Goal: Navigation & Orientation: Find specific page/section

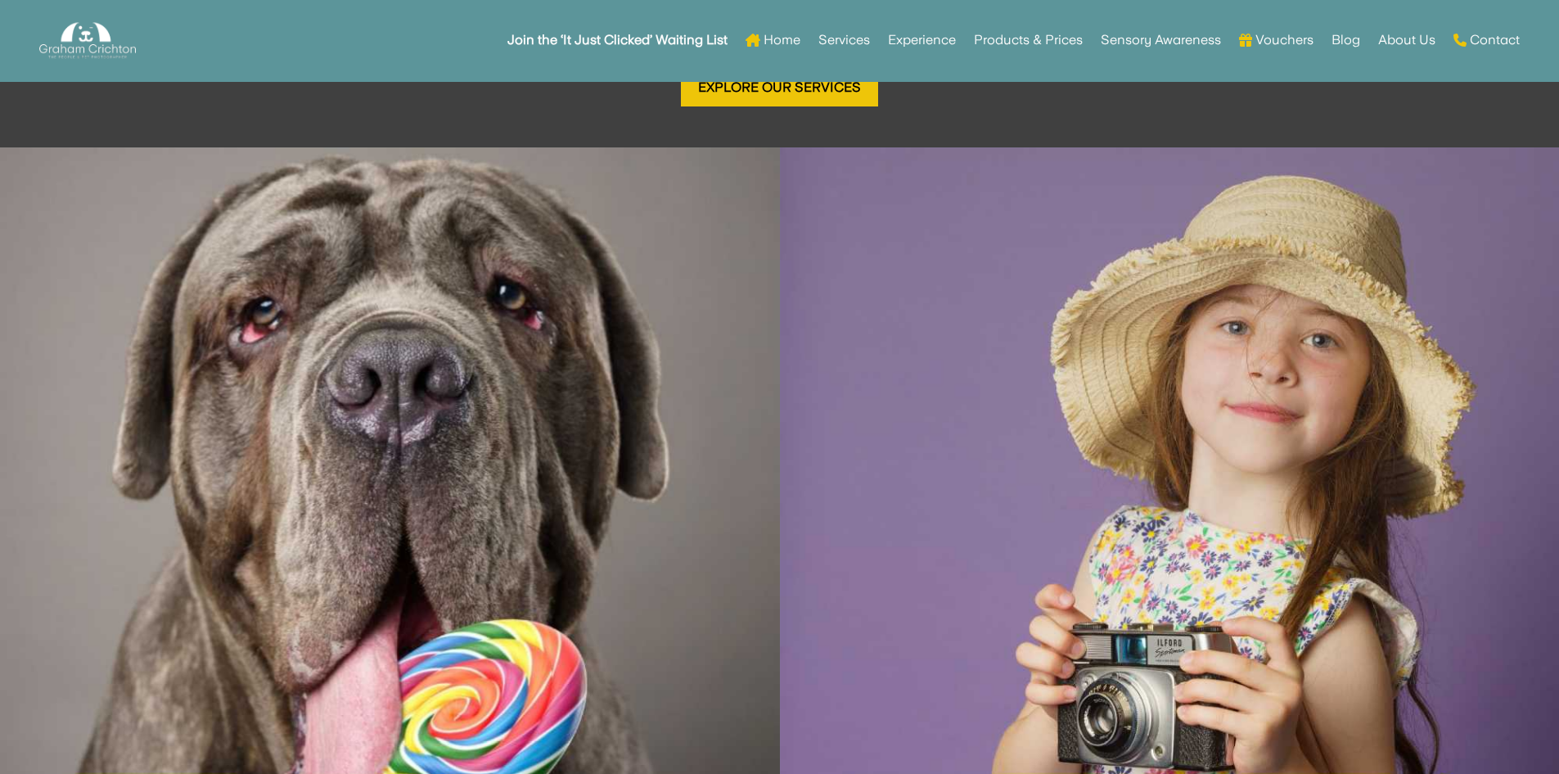
scroll to position [2147, 0]
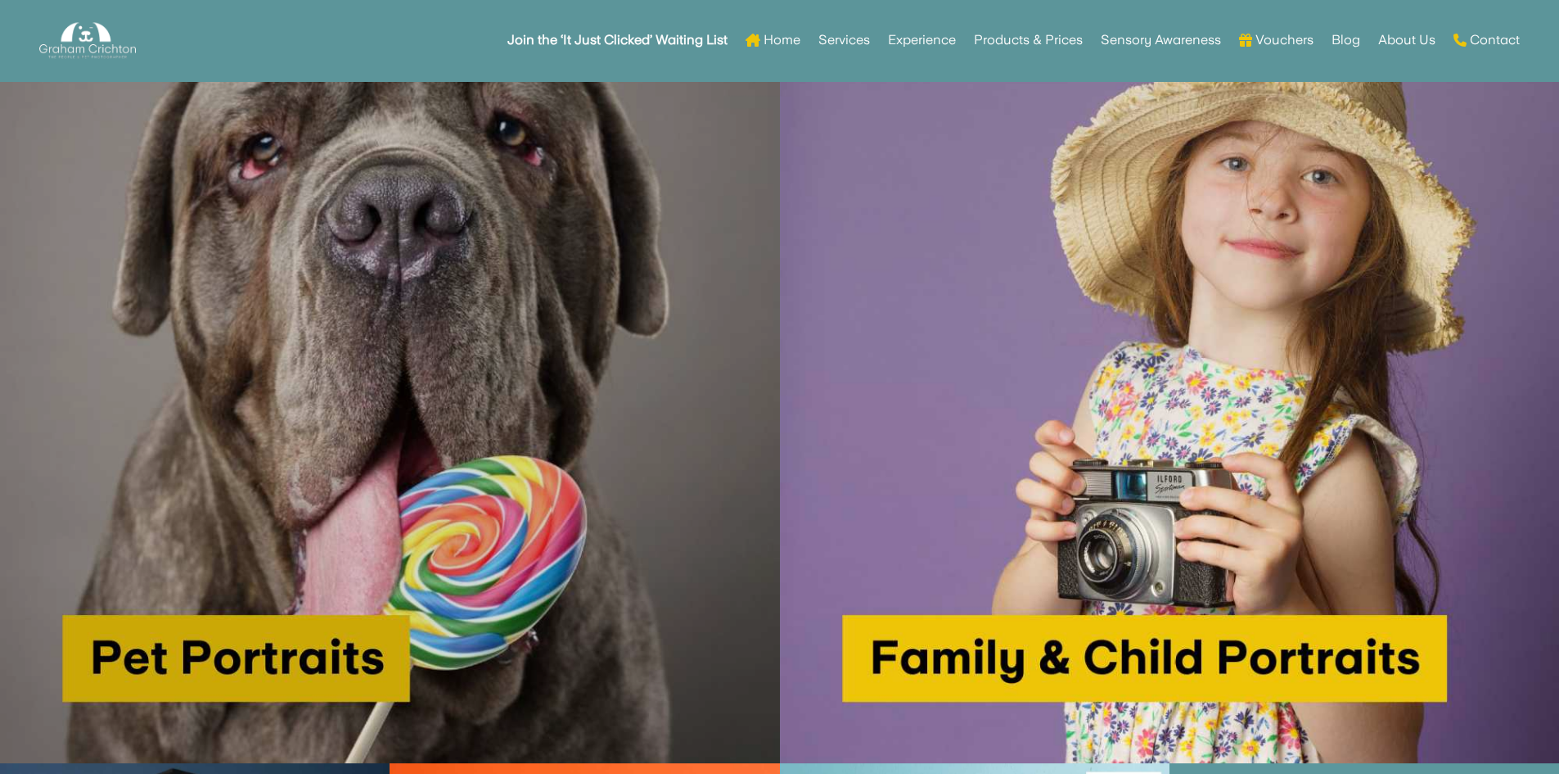
click at [207, 648] on img at bounding box center [390, 374] width 780 height 780
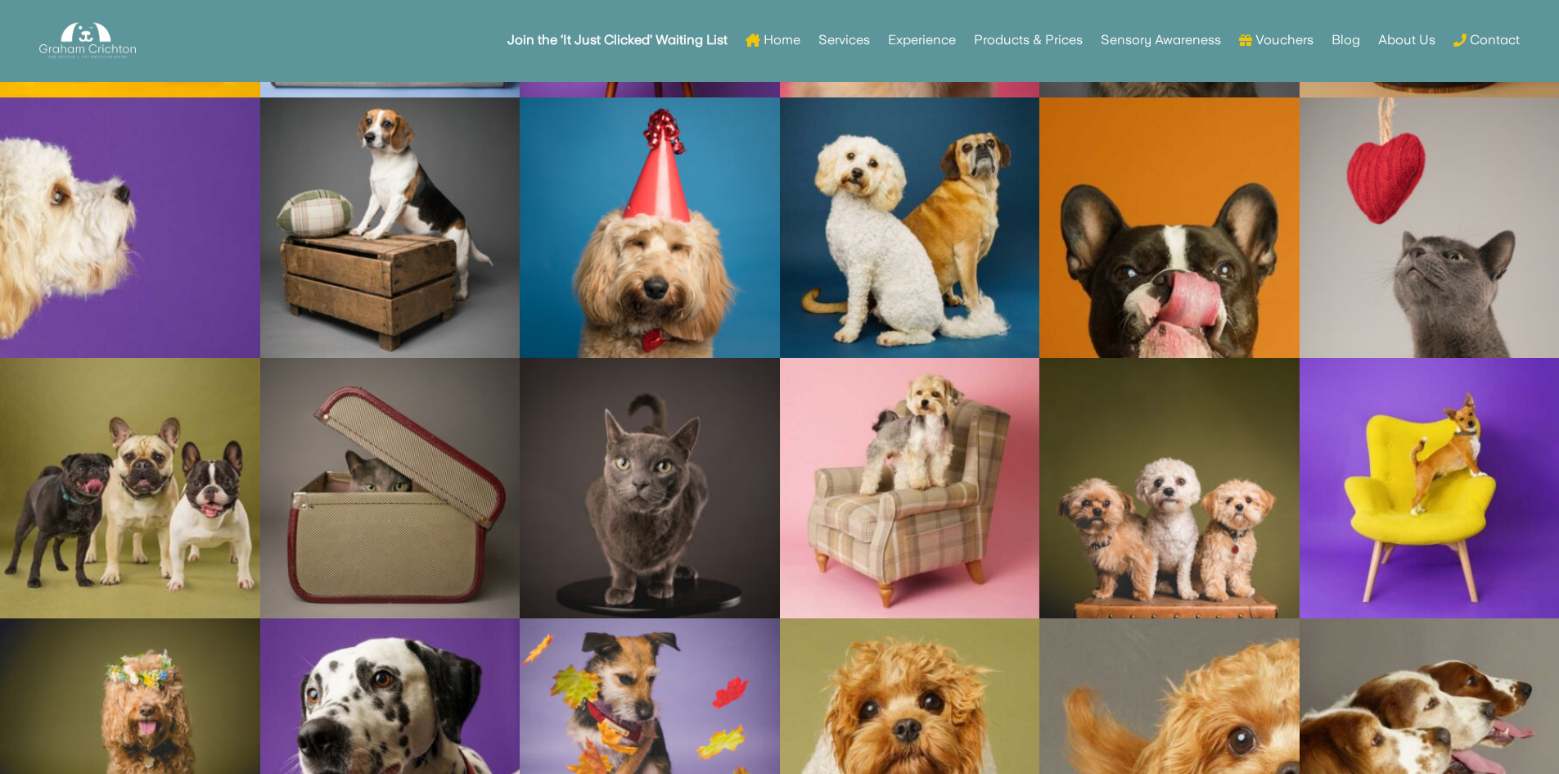
scroll to position [5767, 0]
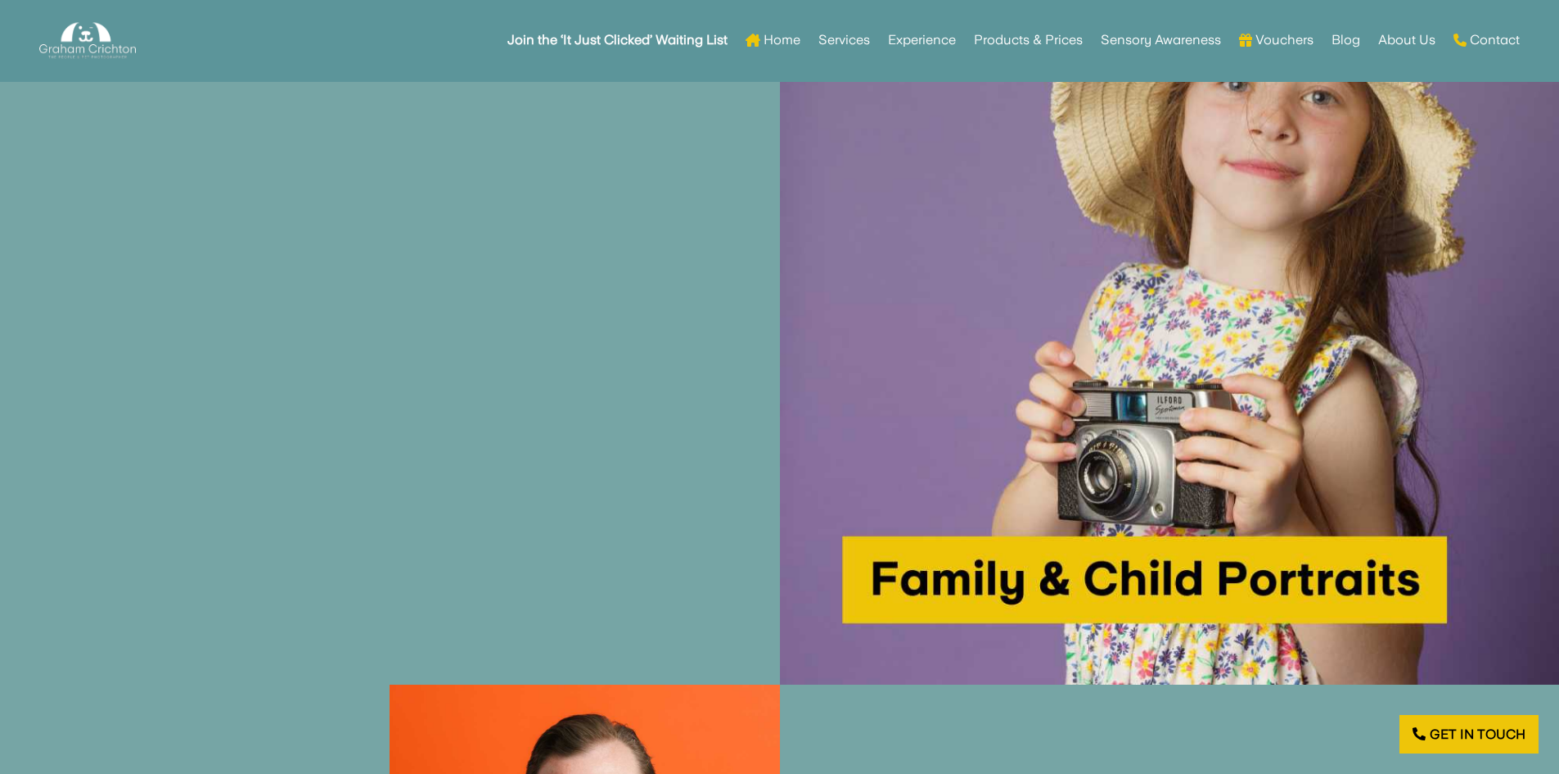
scroll to position [2197, 0]
